Goal: Download file/media

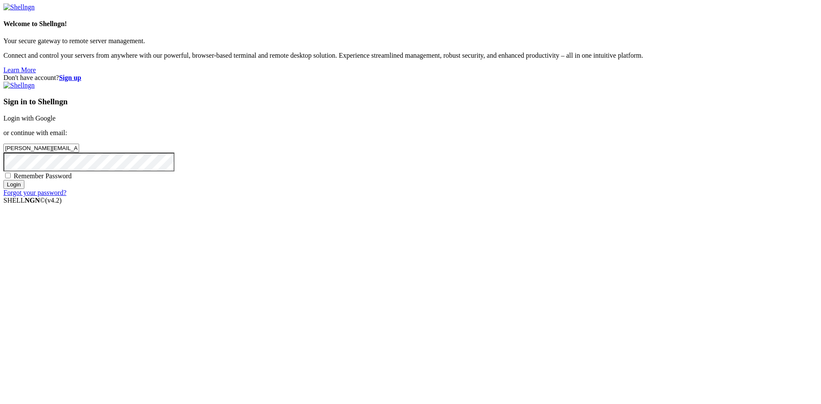
click at [24, 189] on input "Login" at bounding box center [13, 184] width 21 height 9
click at [428, 204] on div "Don't have account? Sign up Sign in to Shellngn Login with Google or continue w…" at bounding box center [410, 139] width 814 height 130
click at [24, 197] on input "Login" at bounding box center [13, 192] width 21 height 9
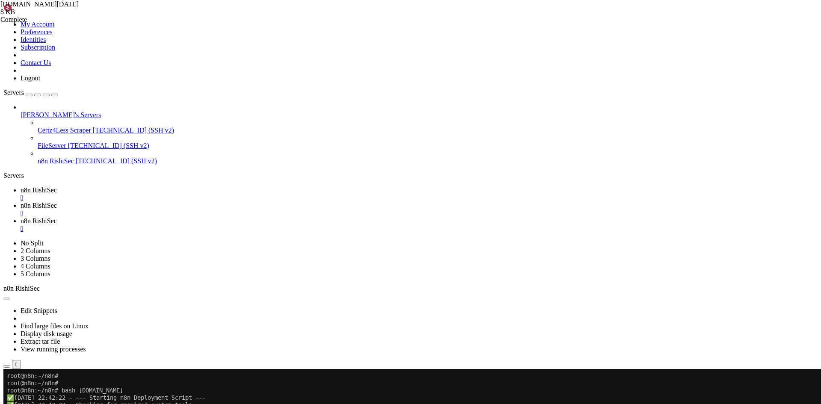
scroll to position [2325, 0]
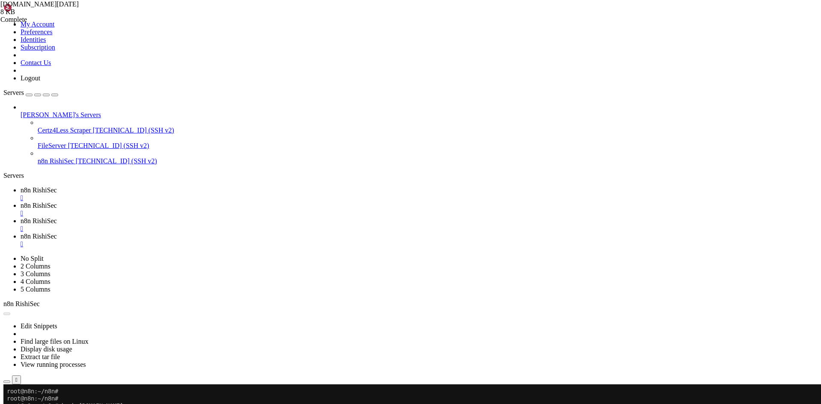
type input "/root/n8n"
click at [57, 186] on span "n8n RishiSec" at bounding box center [39, 189] width 36 height 7
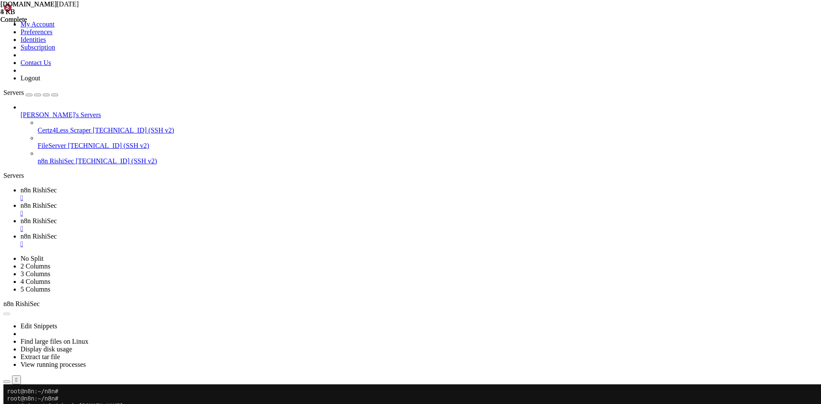
click at [57, 233] on span "n8n RishiSec" at bounding box center [39, 236] width 36 height 7
